Goal: Information Seeking & Learning: Learn about a topic

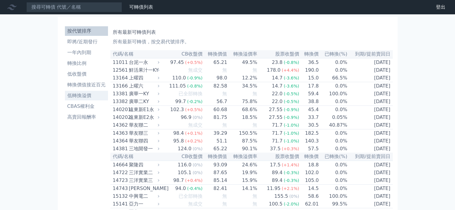
click at [77, 95] on li "低轉換溢價" at bounding box center [86, 95] width 43 height 7
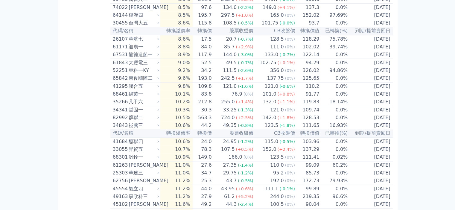
scroll to position [629, 0]
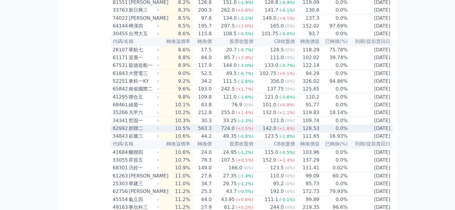
click at [136, 132] on div "群聯二" at bounding box center [143, 128] width 29 height 7
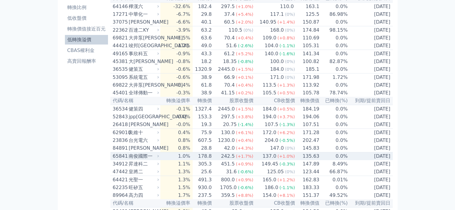
scroll to position [0, 0]
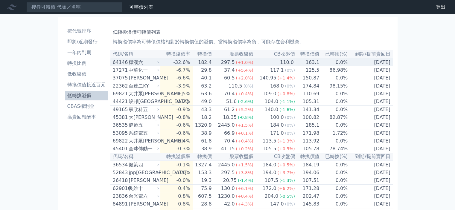
click at [134, 62] on div "樺漢六" at bounding box center [143, 62] width 29 height 7
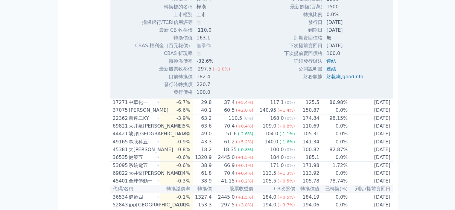
scroll to position [180, 0]
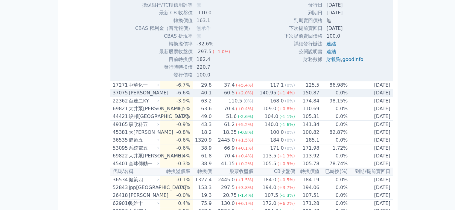
click at [130, 95] on div "[PERSON_NAME]" at bounding box center [143, 92] width 29 height 7
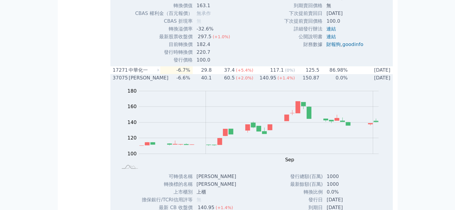
scroll to position [210, 0]
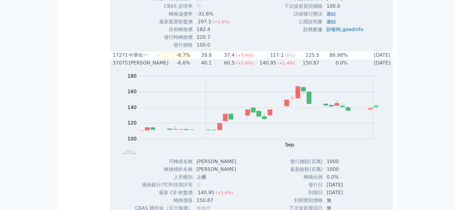
click at [131, 62] on div "[PERSON_NAME]" at bounding box center [143, 63] width 29 height 7
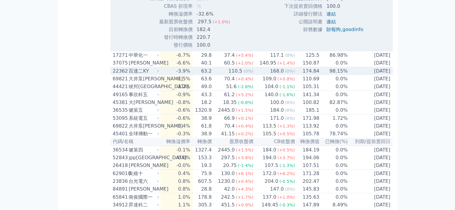
click at [133, 75] on div "百達二KY" at bounding box center [143, 71] width 29 height 7
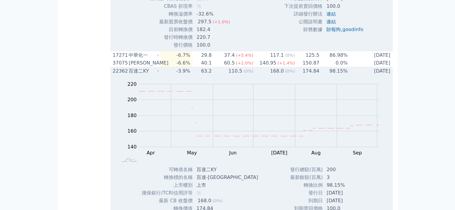
click at [133, 75] on div "百達二KY" at bounding box center [143, 71] width 29 height 7
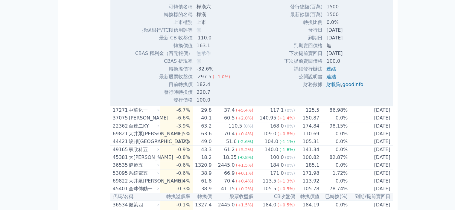
scroll to position [269, 0]
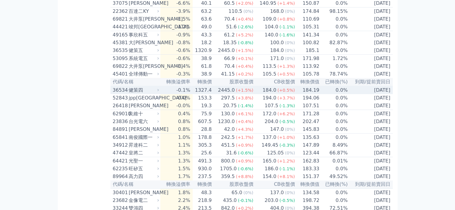
click at [138, 94] on div "健策四" at bounding box center [143, 90] width 29 height 7
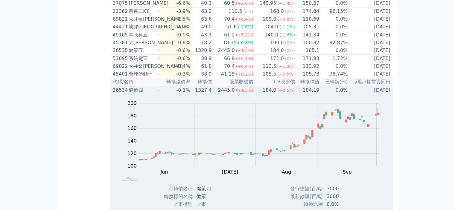
click at [138, 94] on div "健策四" at bounding box center [143, 90] width 29 height 7
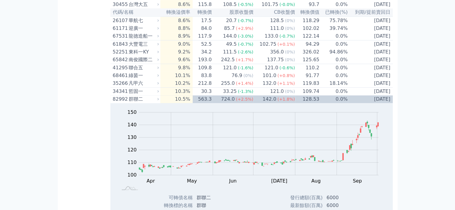
scroll to position [868, 0]
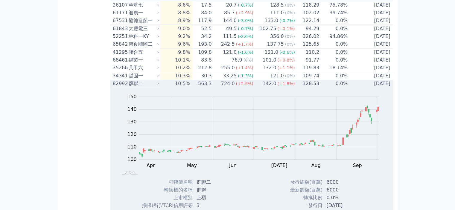
click at [121, 87] on div "82992" at bounding box center [120, 83] width 15 height 7
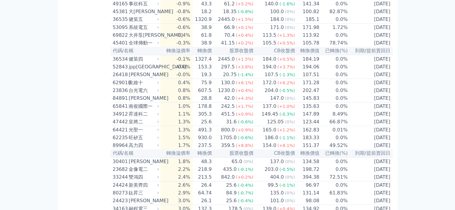
scroll to position [299, 0]
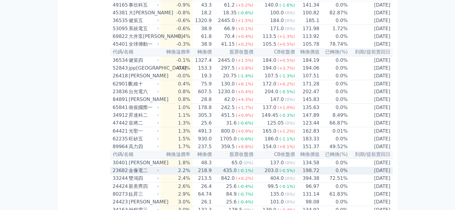
click at [130, 174] on div "金像電二" at bounding box center [143, 170] width 29 height 7
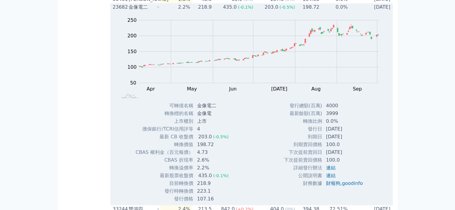
scroll to position [479, 0]
